Goal: Information Seeking & Learning: Learn about a topic

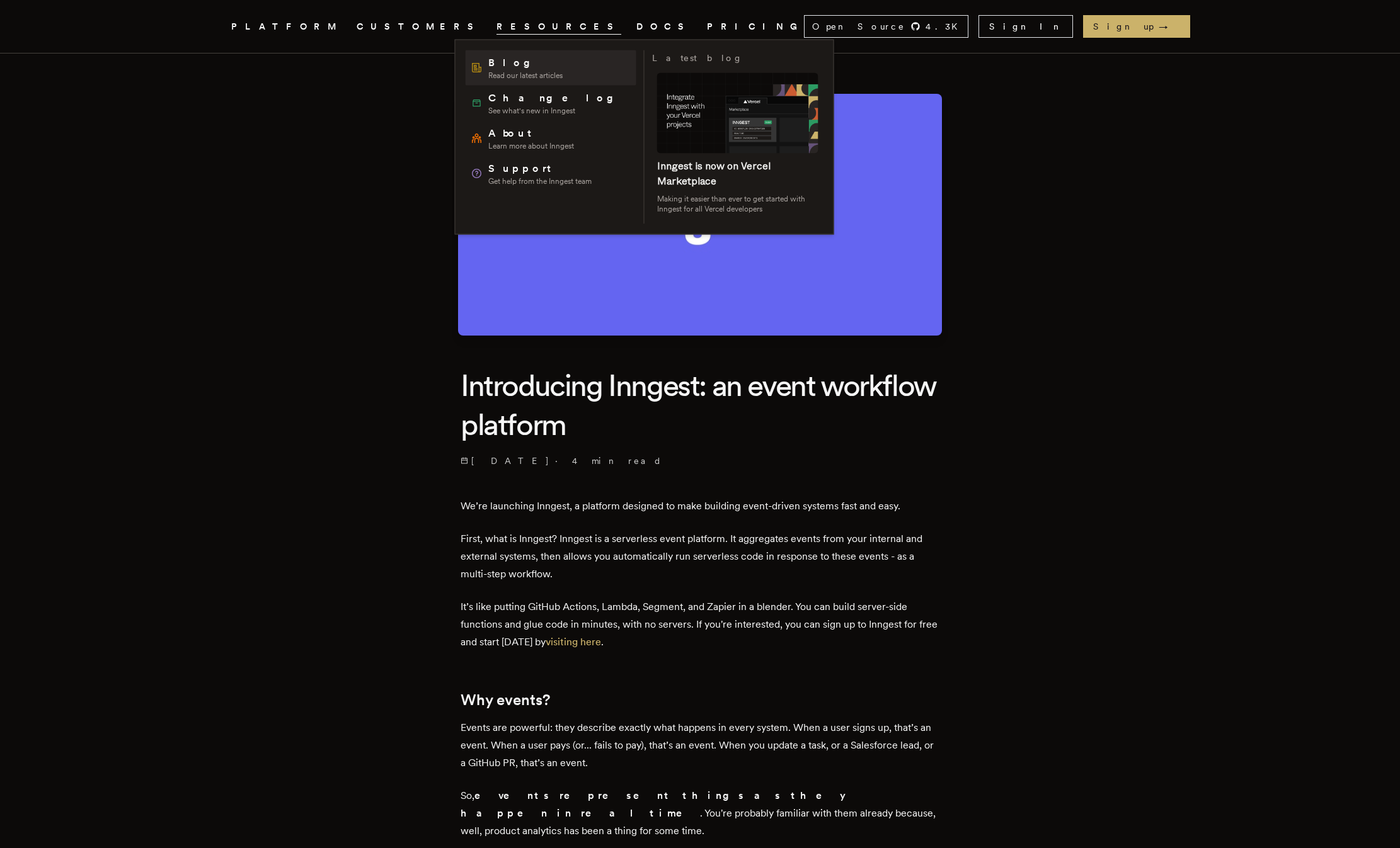
click at [496, 60] on span "Blog" at bounding box center [525, 63] width 74 height 15
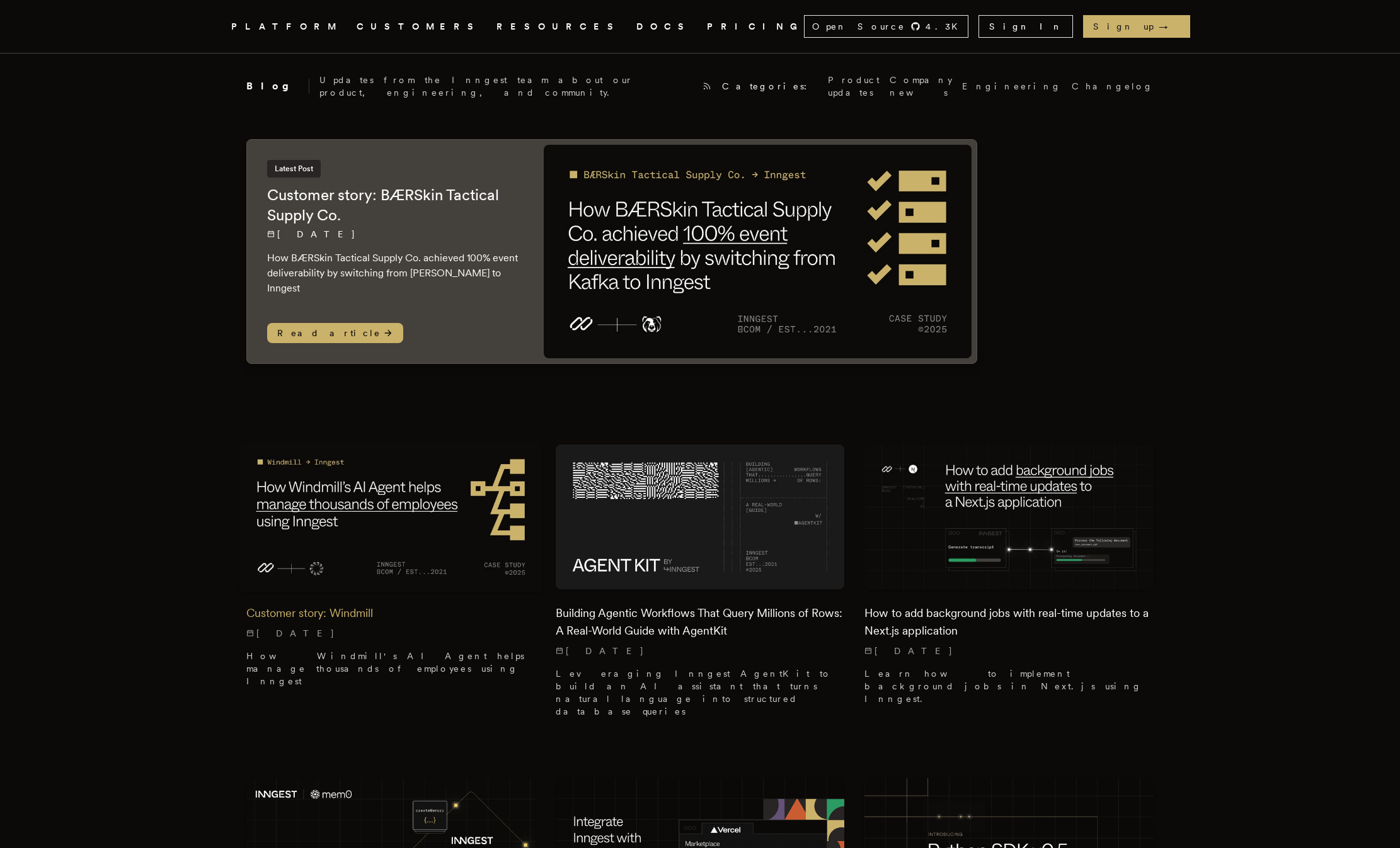
click at [324, 497] on img at bounding box center [391, 517] width 304 height 152
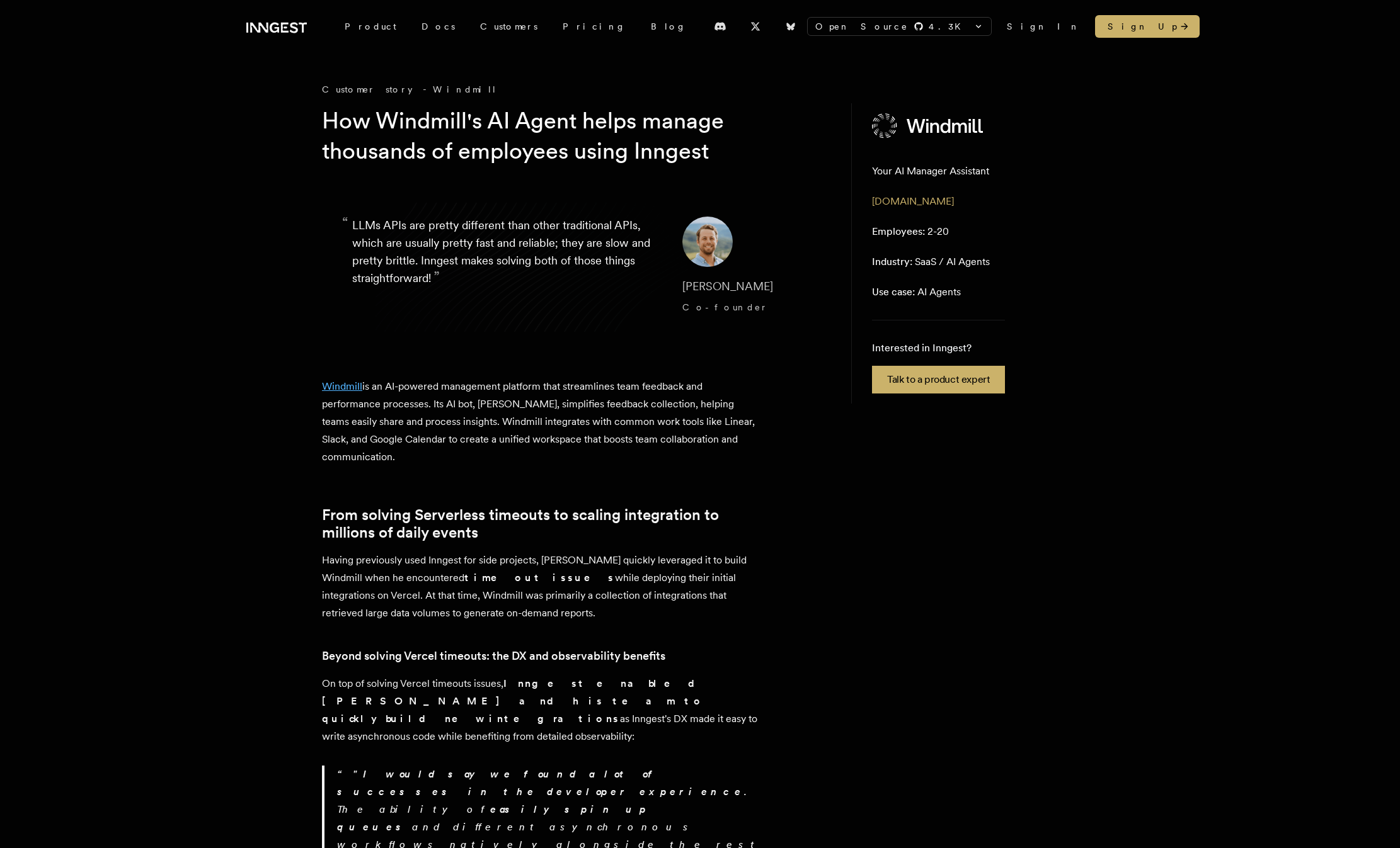
click at [349, 391] on link "Windmill" at bounding box center [342, 386] width 41 height 12
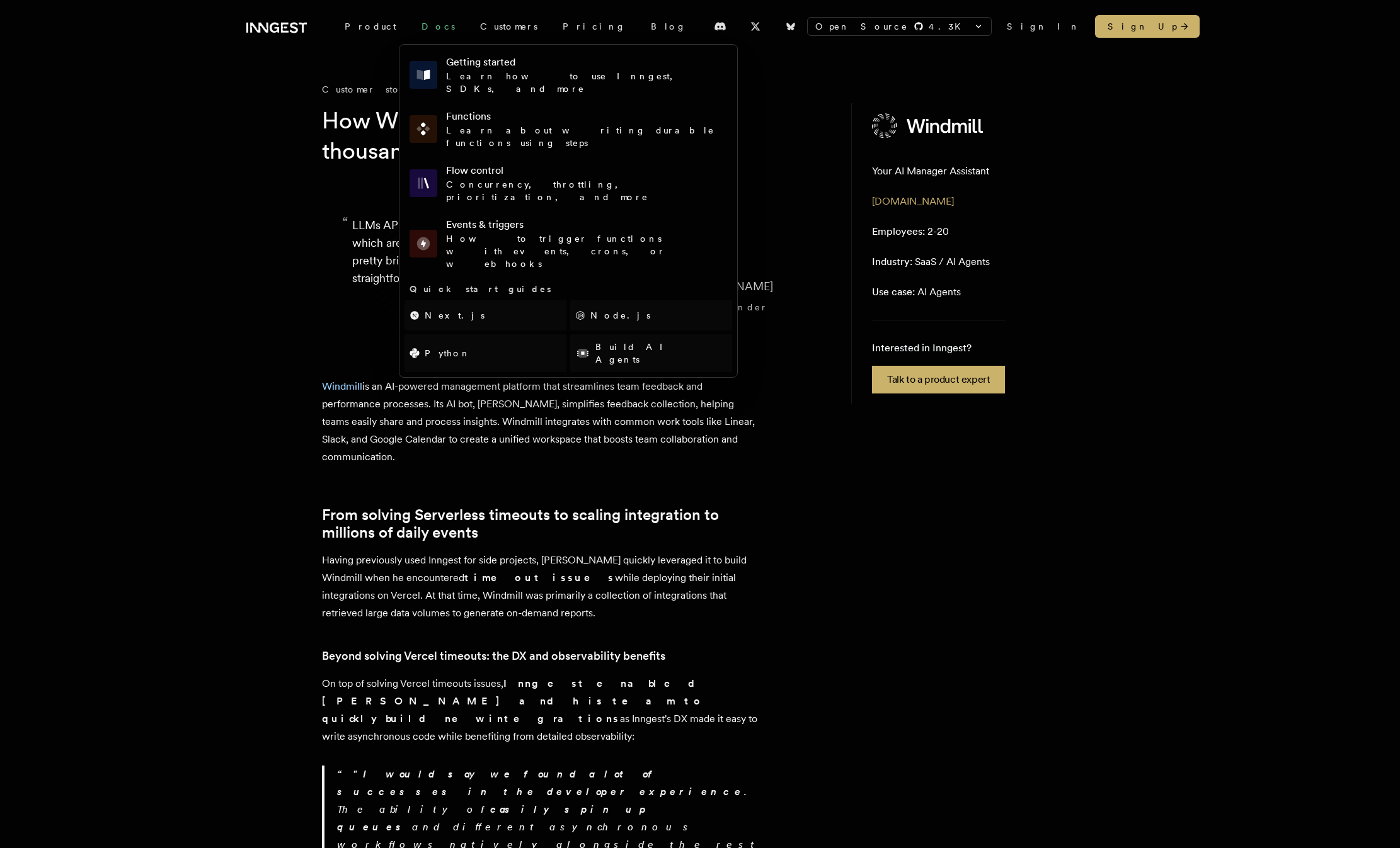
click at [409, 26] on link "Docs" at bounding box center [438, 26] width 58 height 23
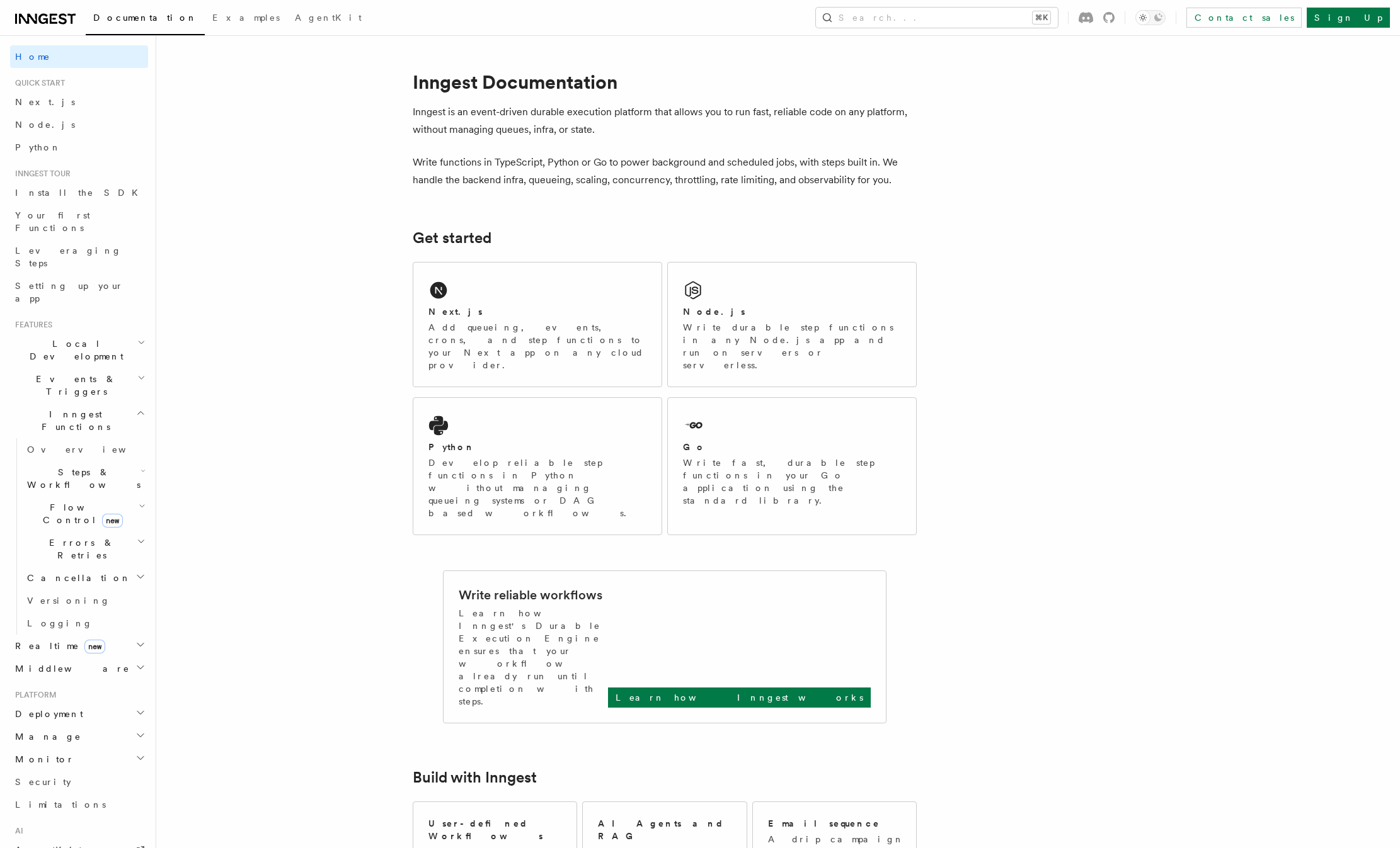
click at [53, 708] on span "Deployment" at bounding box center [46, 714] width 73 height 13
click at [46, 732] on span "Overview" at bounding box center [92, 737] width 130 height 10
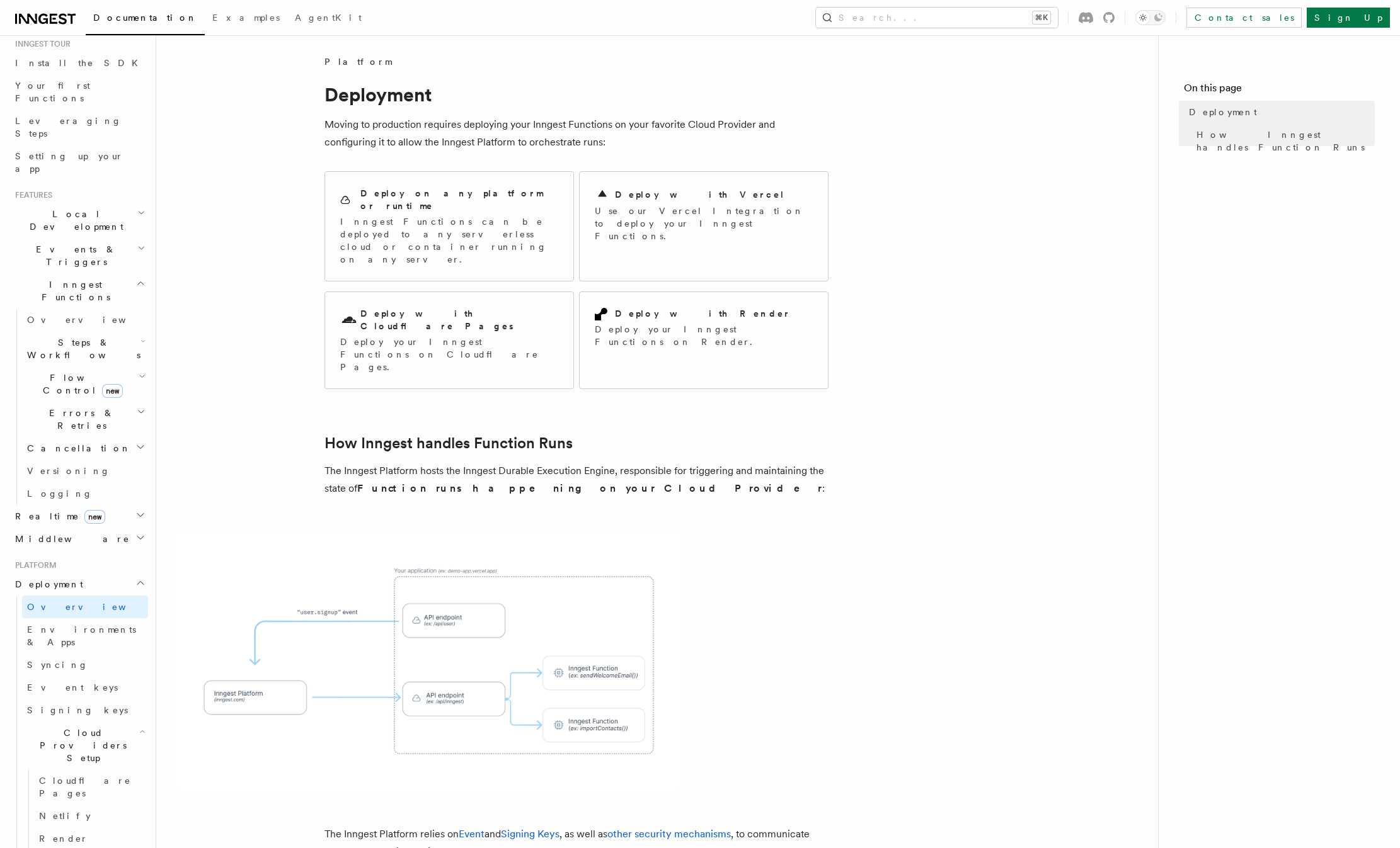
scroll to position [226, 0]
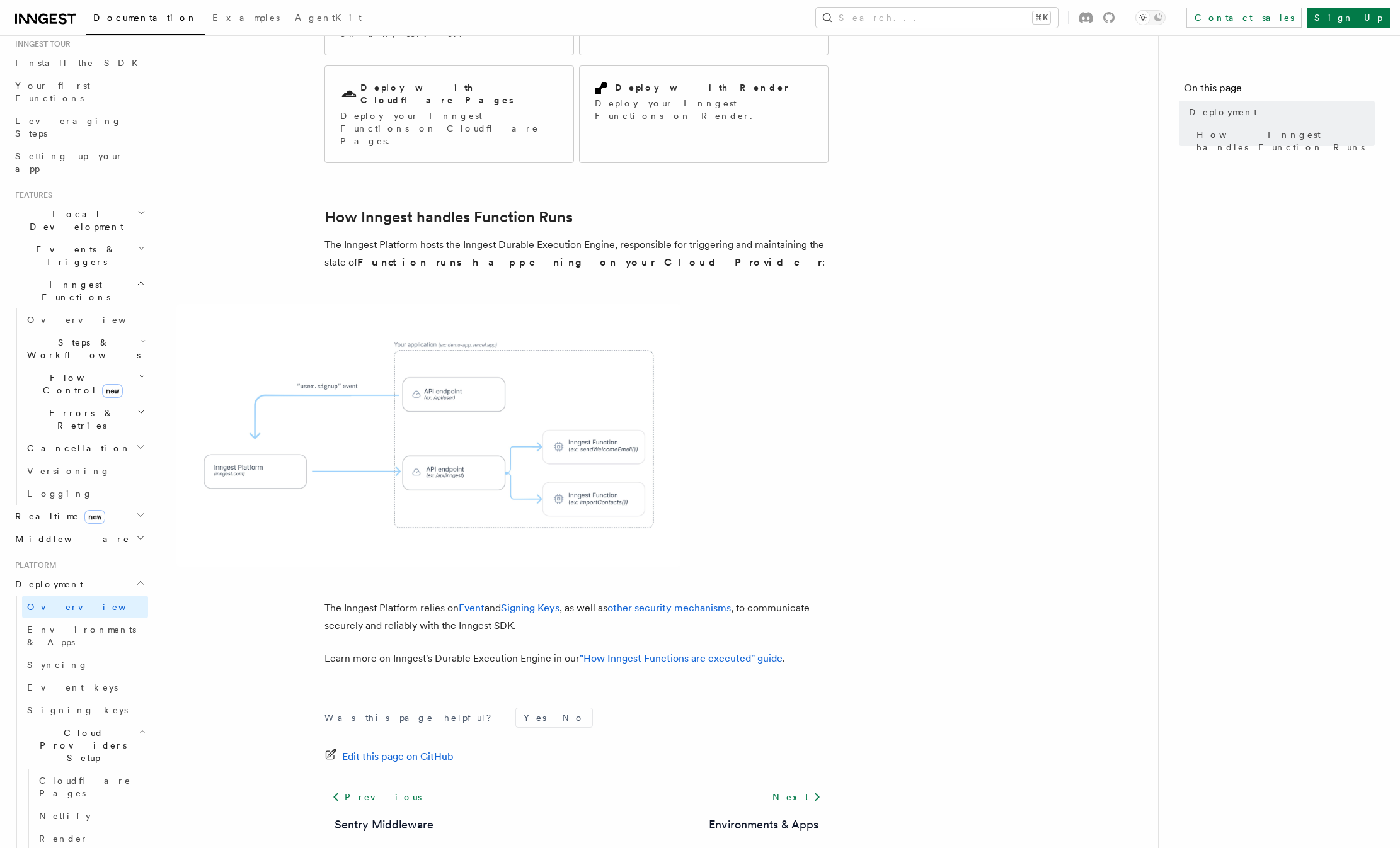
click at [51, 848] on span "Vercel" at bounding box center [61, 862] width 43 height 13
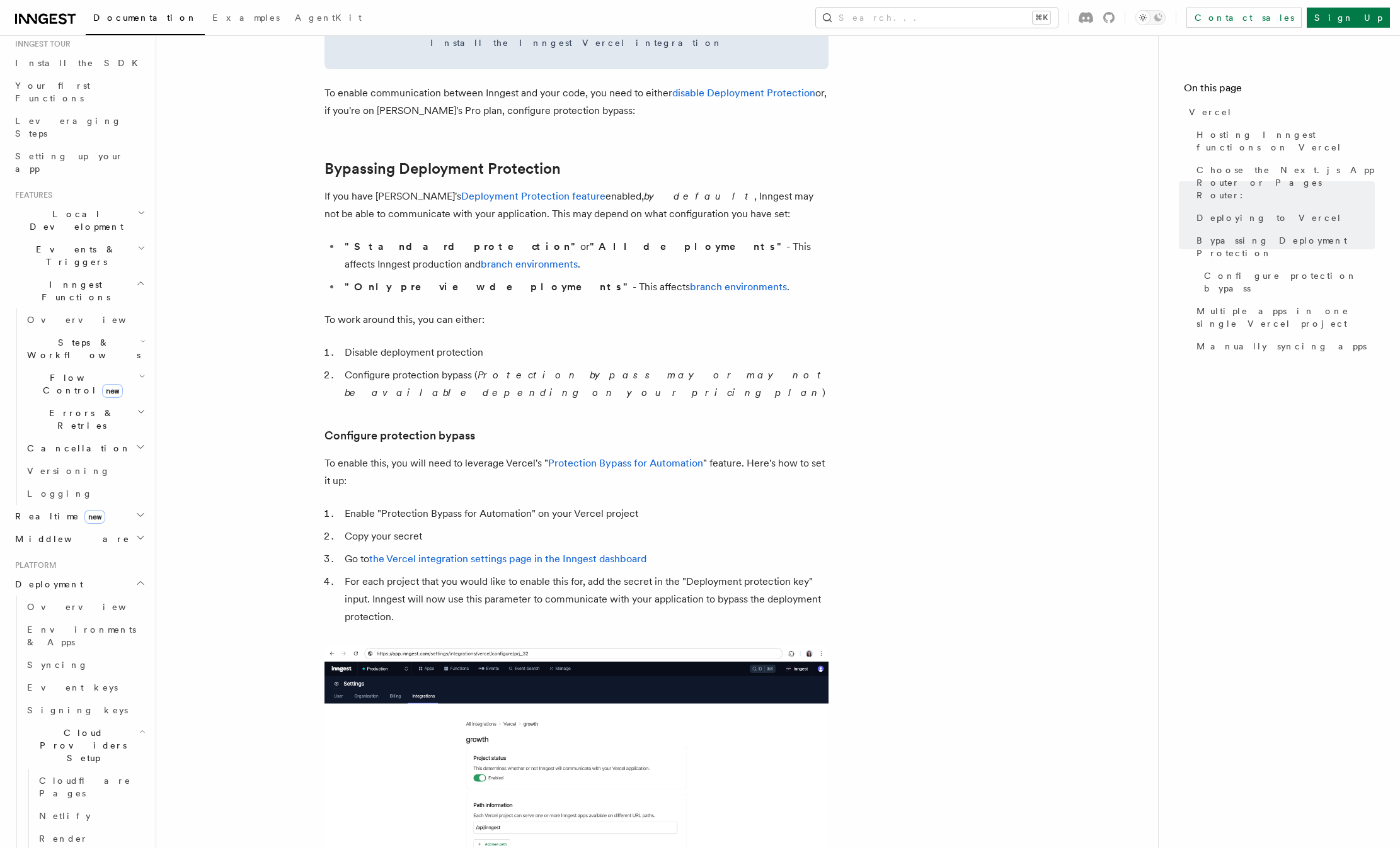
scroll to position [838, 0]
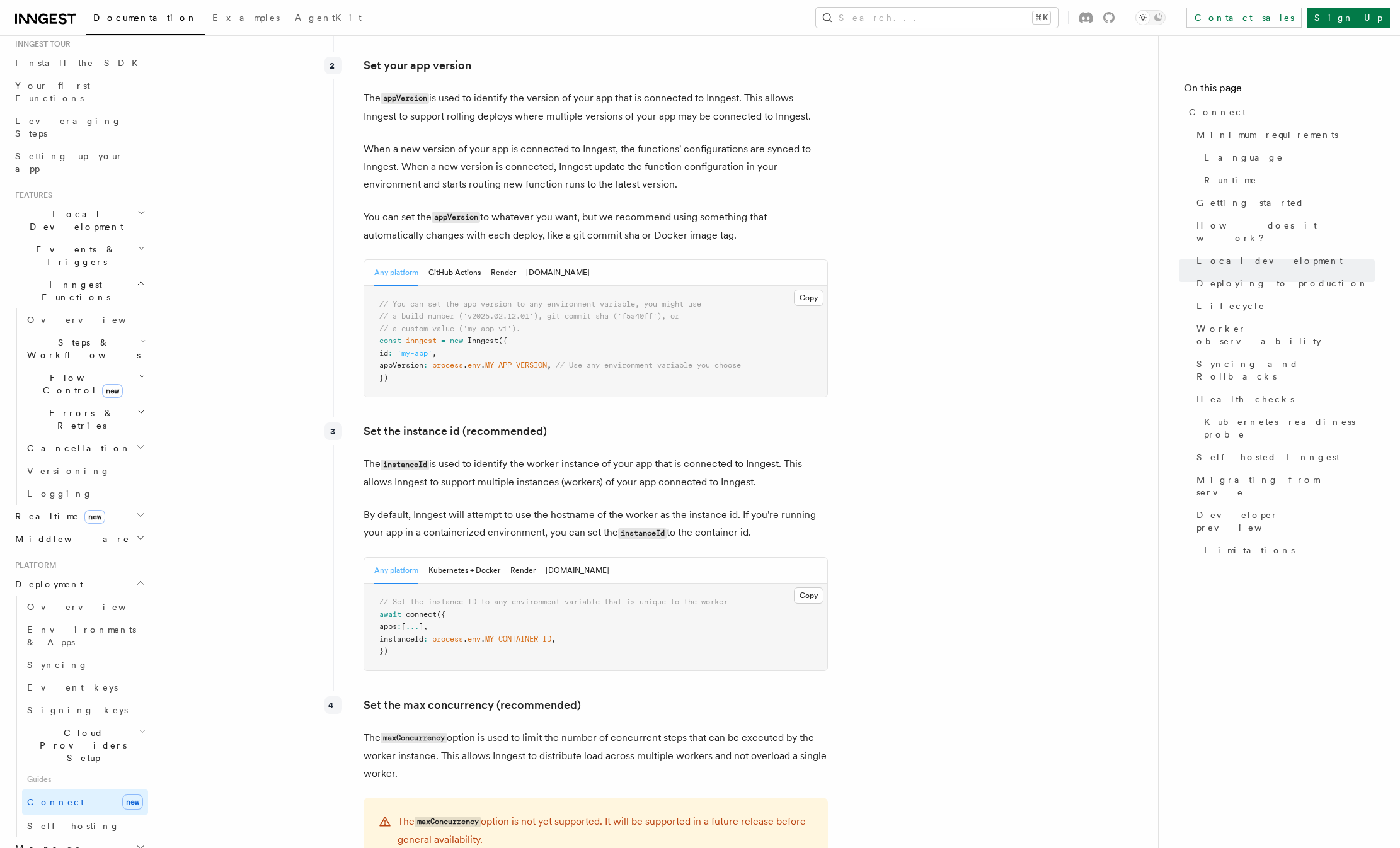
scroll to position [2021, 0]
click at [463, 555] on button "Kubernetes + Docker" at bounding box center [464, 568] width 72 height 26
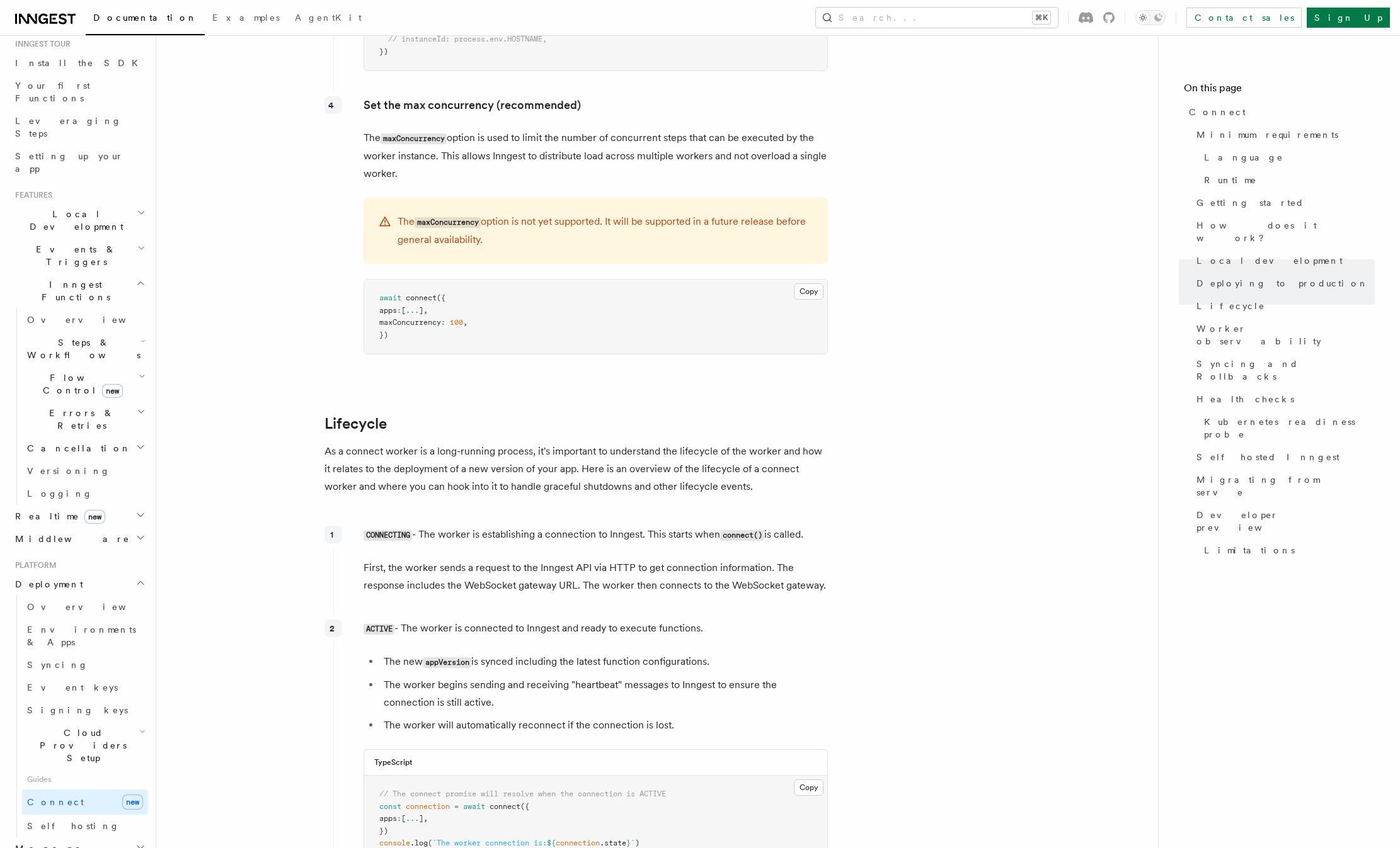
scroll to position [2659, 0]
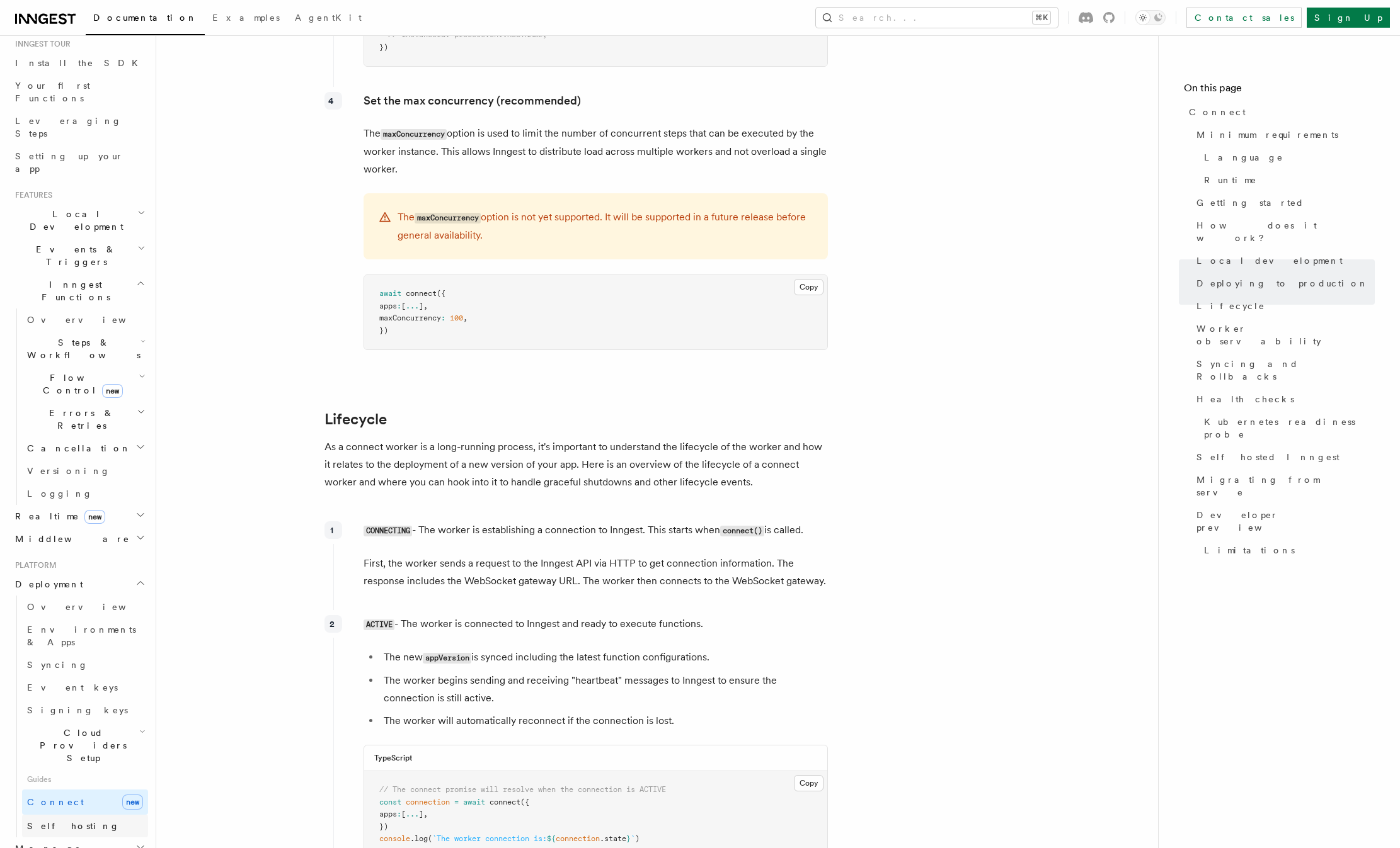
click at [76, 815] on link "Self hosting" at bounding box center [85, 827] width 126 height 23
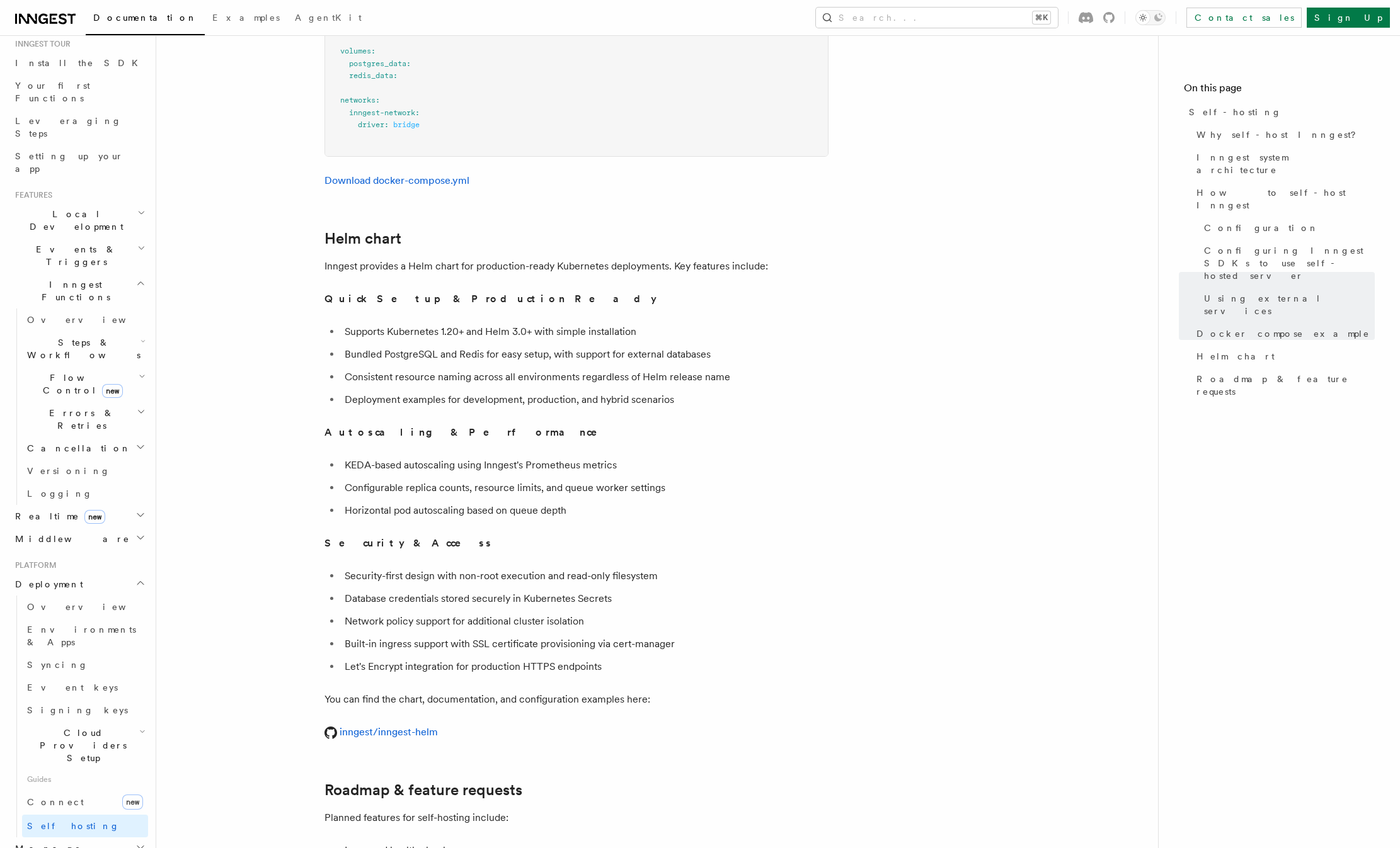
scroll to position [4561, 0]
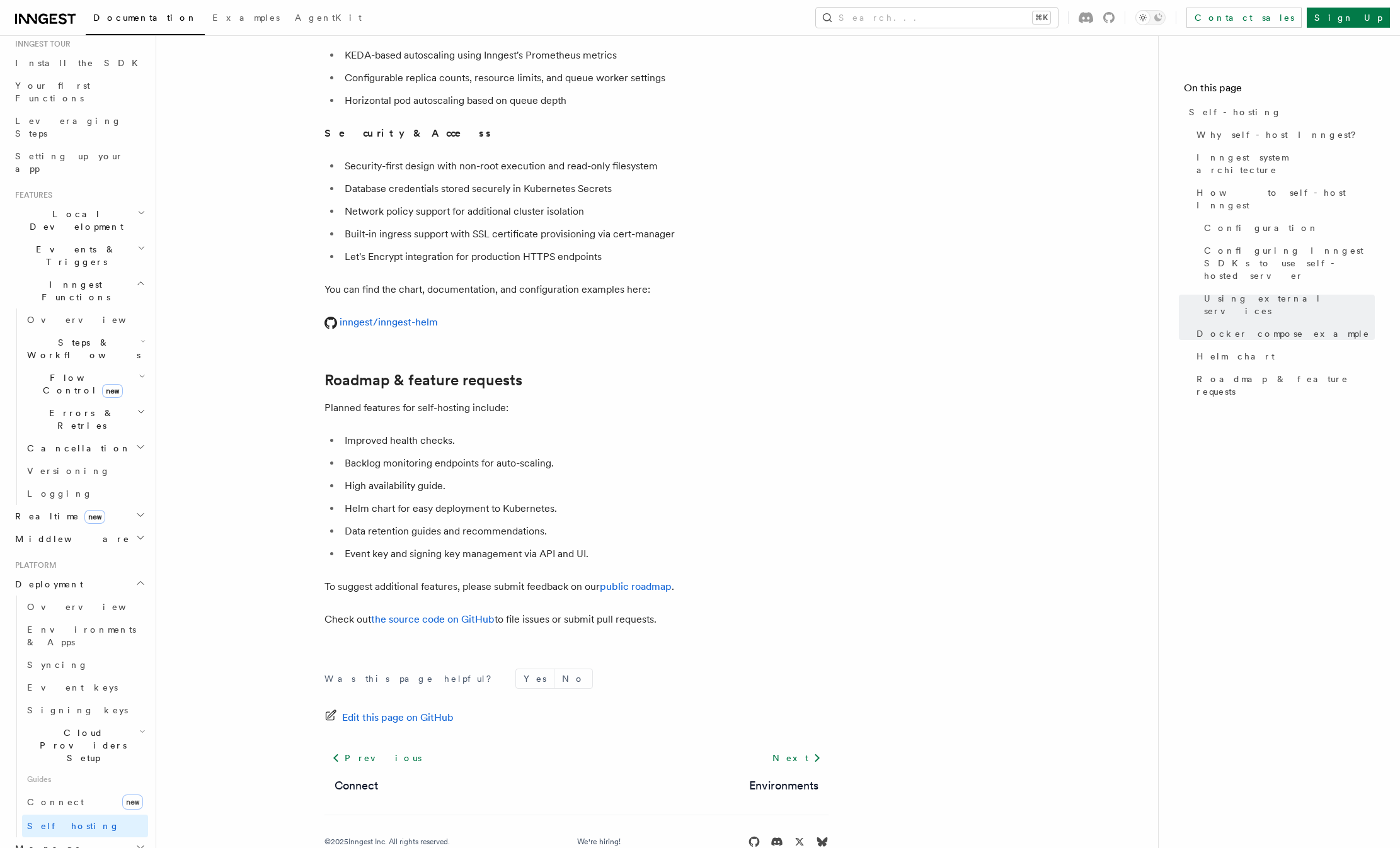
click at [68, 727] on span "Cloud Providers Setup" at bounding box center [81, 745] width 117 height 38
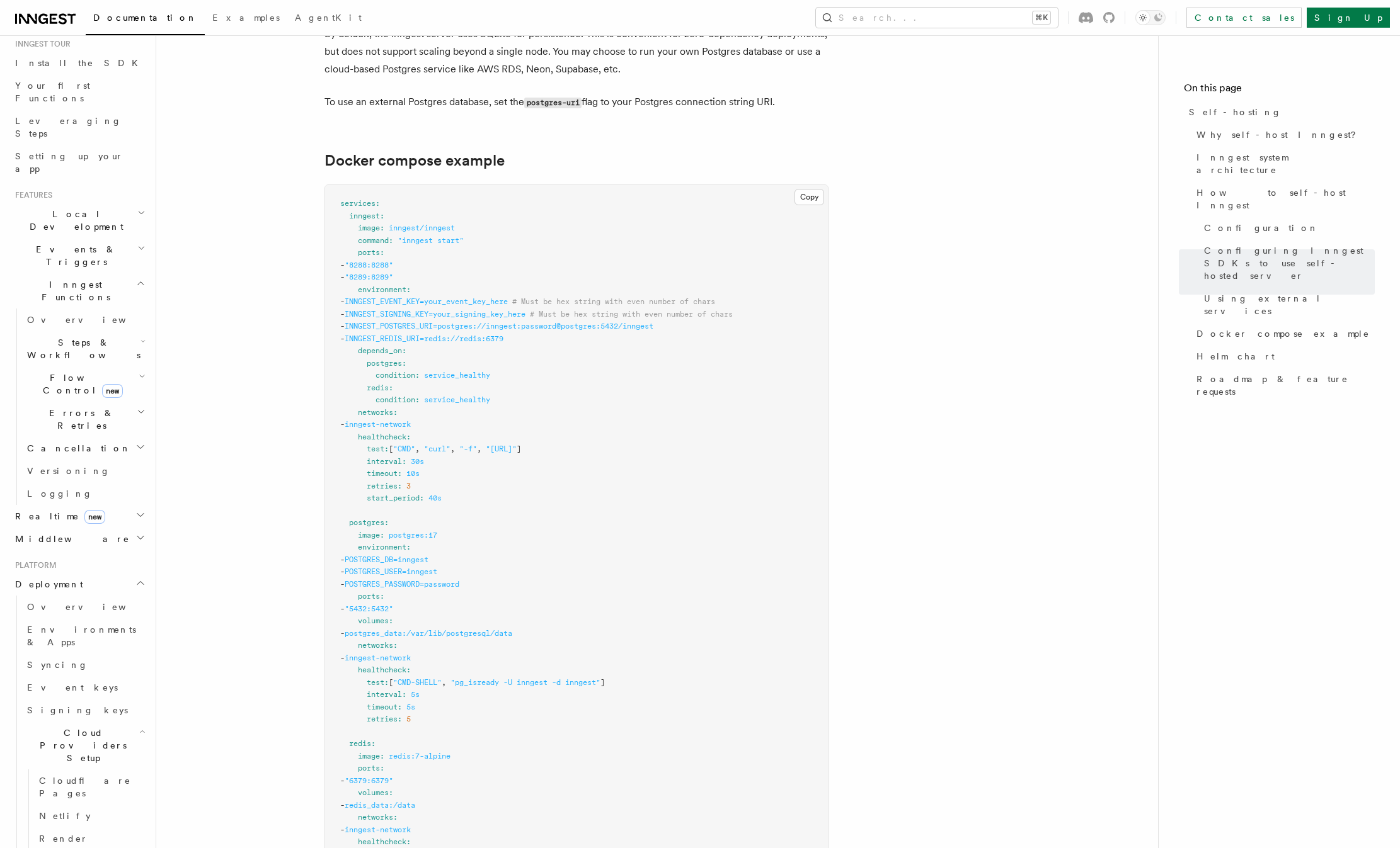
scroll to position [3288, 0]
click at [89, 528] on h2 "Middleware" at bounding box center [79, 539] width 138 height 23
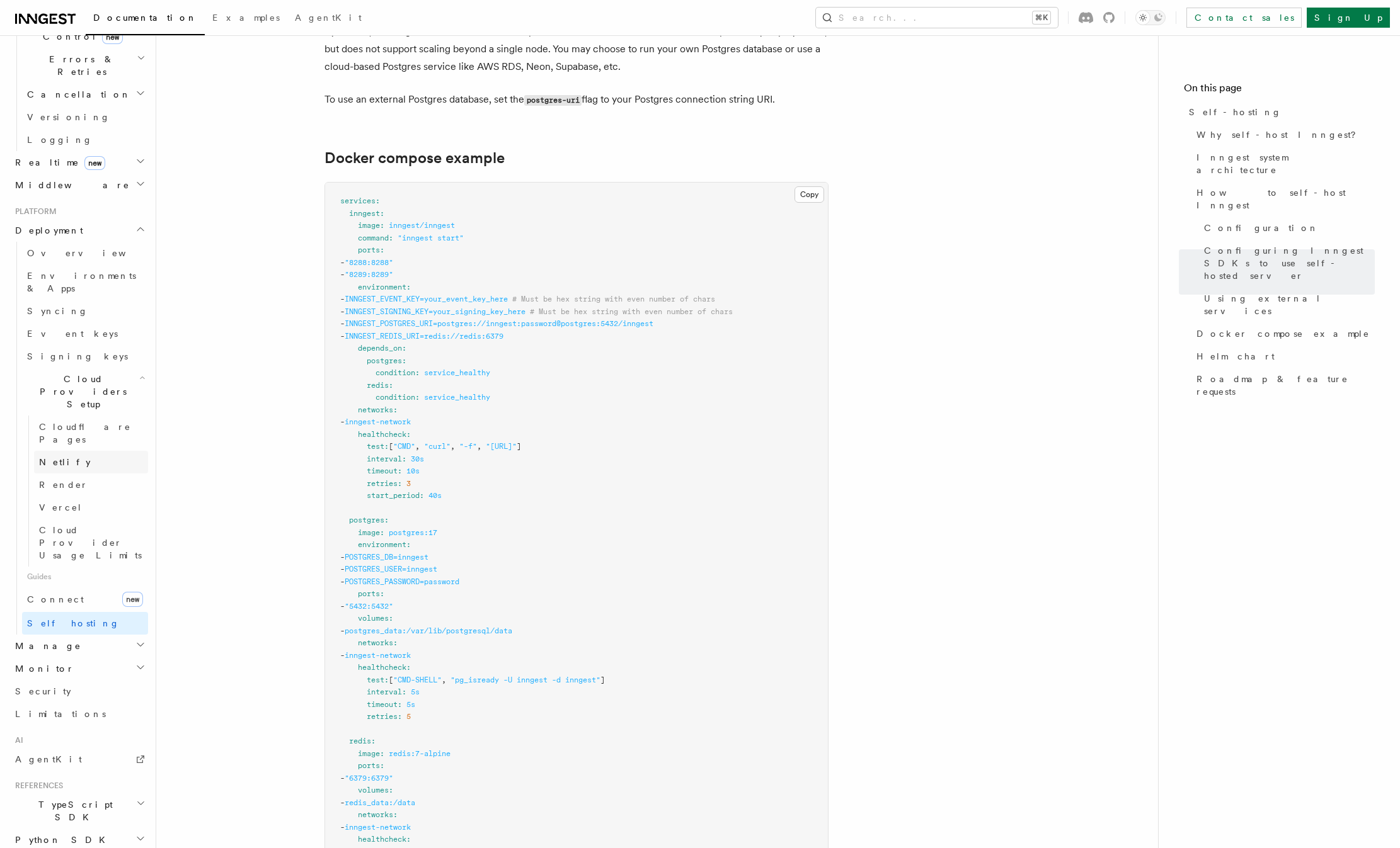
scroll to position [490, 0]
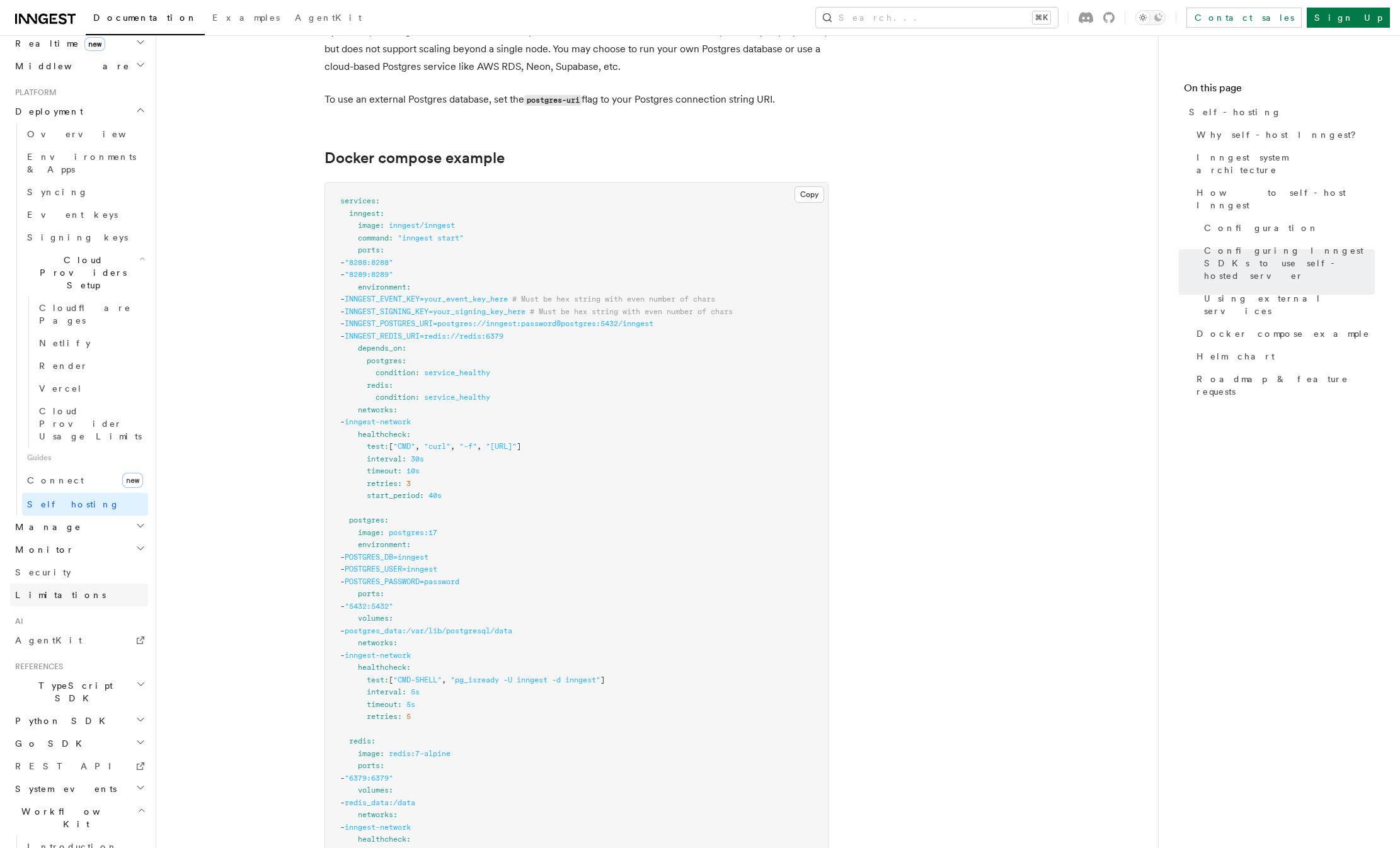
click at [46, 590] on span "Limitations" at bounding box center [60, 595] width 91 height 10
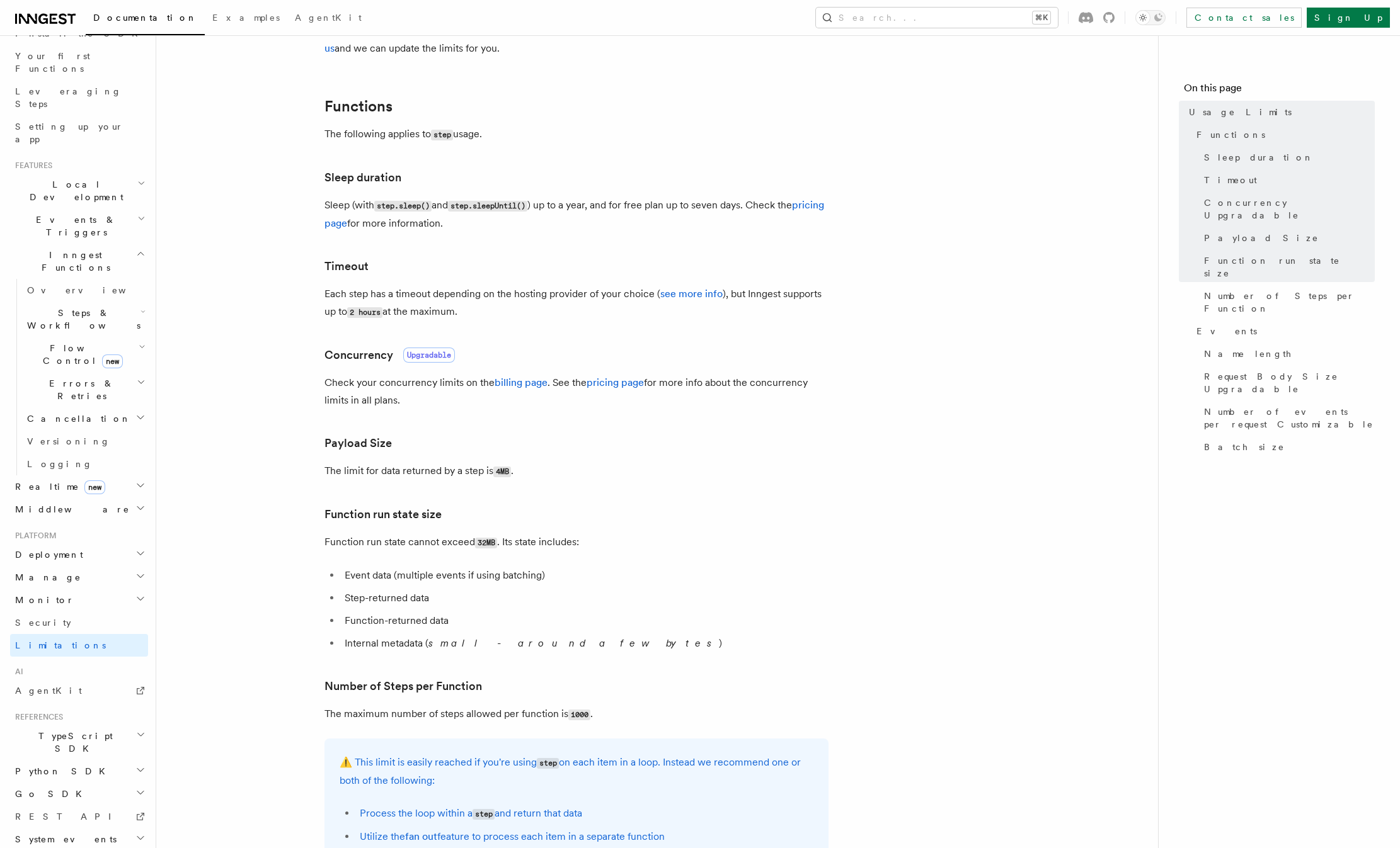
scroll to position [192, 0]
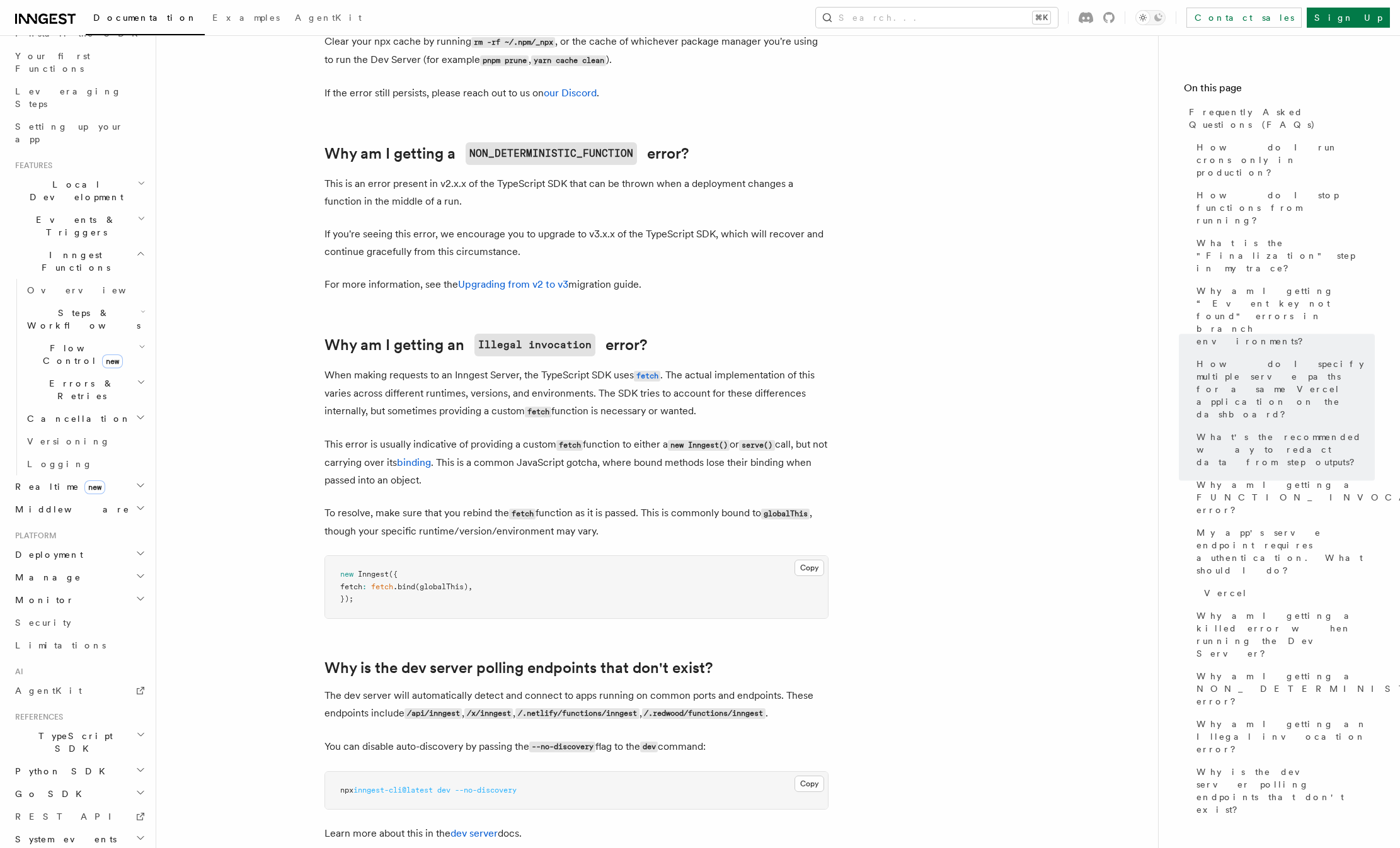
scroll to position [1871, 0]
